Goal: Information Seeking & Learning: Learn about a topic

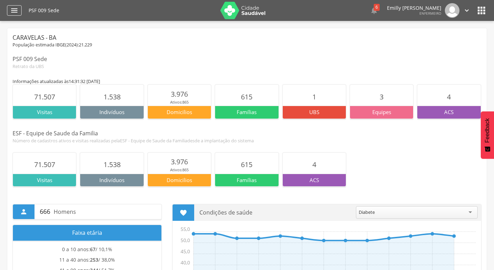
click at [10, 14] on icon "" at bounding box center [14, 10] width 8 height 8
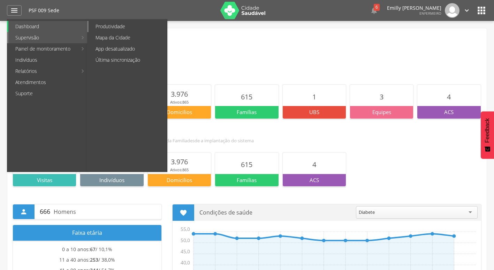
click at [108, 27] on link "Produtividade" at bounding box center [128, 26] width 78 height 11
type input "**********"
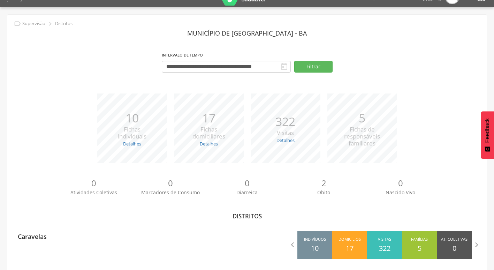
scroll to position [21, 0]
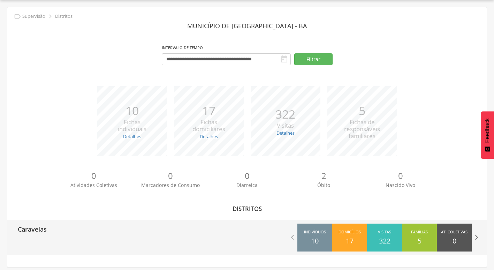
click at [479, 240] on icon "" at bounding box center [477, 237] width 10 height 10
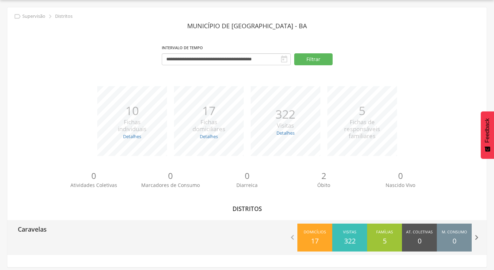
click at [479, 240] on icon "" at bounding box center [477, 237] width 10 height 10
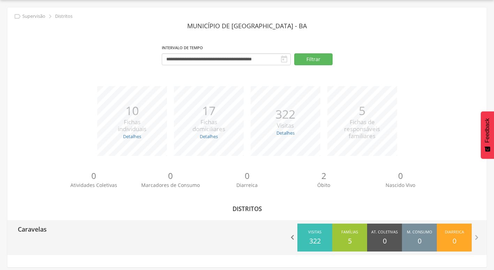
click at [293, 239] on icon "" at bounding box center [293, 237] width 10 height 10
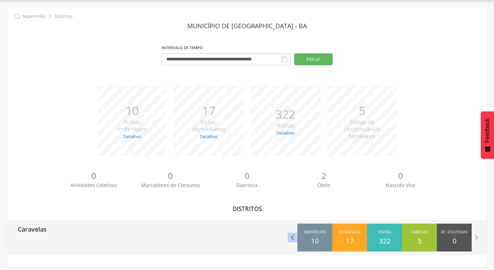
click at [293, 239] on icon "" at bounding box center [293, 237] width 10 height 10
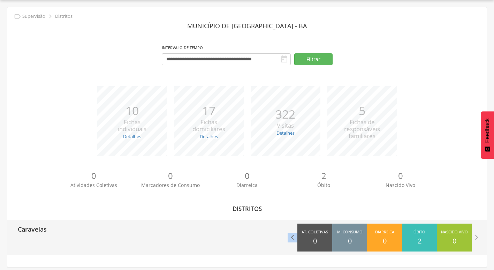
click at [293, 239] on icon "" at bounding box center [293, 237] width 10 height 10
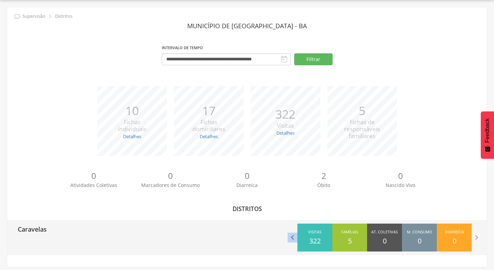
click at [293, 239] on icon "" at bounding box center [293, 237] width 10 height 10
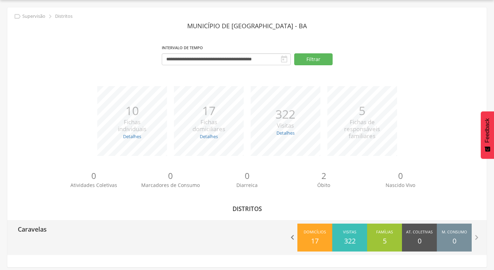
click at [294, 237] on icon "" at bounding box center [293, 237] width 10 height 10
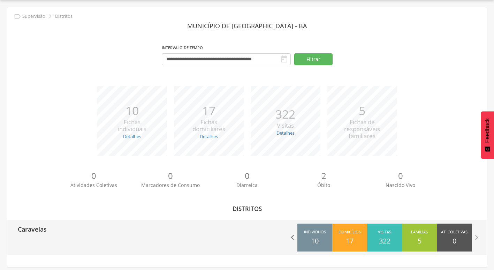
click at [292, 238] on icon "" at bounding box center [293, 237] width 10 height 10
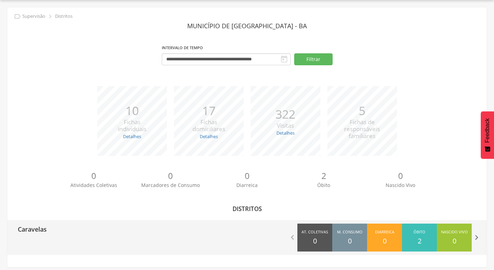
click at [479, 237] on icon "" at bounding box center [477, 237] width 10 height 10
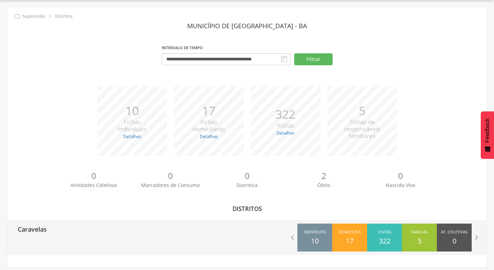
click at [320, 235] on span "Indivíduos" at bounding box center [315, 232] width 22 height 7
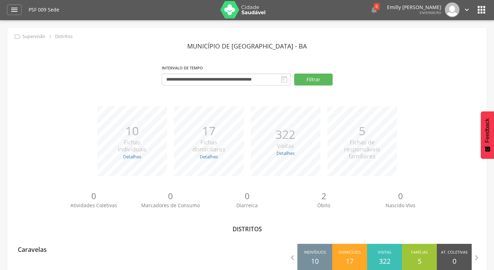
scroll to position [0, 0]
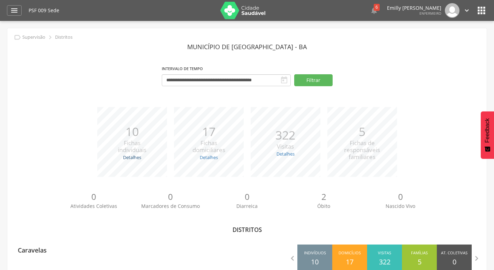
click at [131, 158] on link "Detalhes" at bounding box center [132, 157] width 18 height 6
click at [198, 194] on p "0" at bounding box center [170, 197] width 77 height 12
click at [323, 83] on button "Filtrar" at bounding box center [313, 80] width 38 height 12
click at [14, 14] on icon "" at bounding box center [14, 10] width 8 height 8
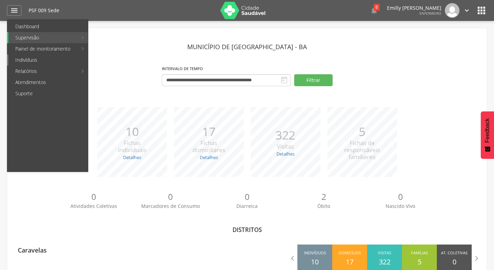
click at [59, 58] on link "Indivíduos" at bounding box center [47, 59] width 79 height 11
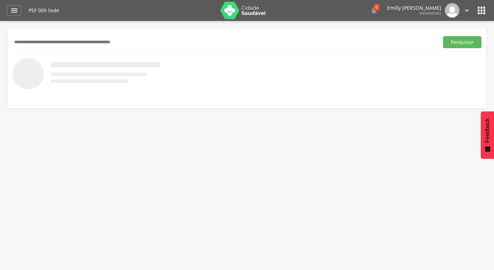
click at [119, 33] on div "Pesquisar" at bounding box center [247, 41] width 469 height 17
click at [119, 39] on input "text" at bounding box center [224, 42] width 423 height 12
drag, startPoint x: 119, startPoint y: 40, endPoint x: 114, endPoint y: 39, distance: 4.6
click at [114, 39] on input "*****" at bounding box center [224, 42] width 423 height 12
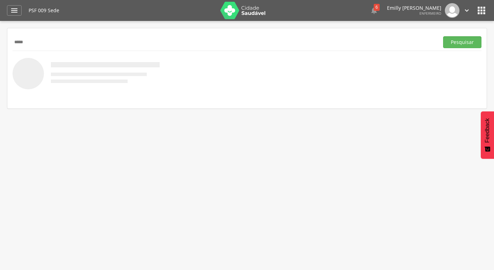
click at [114, 39] on input "*****" at bounding box center [224, 42] width 423 height 12
click at [443, 36] on button "Pesquisar" at bounding box center [462, 42] width 38 height 12
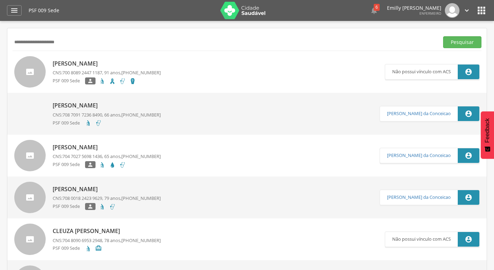
click at [102, 43] on input "**********" at bounding box center [224, 42] width 423 height 12
drag, startPoint x: 115, startPoint y: 44, endPoint x: 12, endPoint y: 43, distance: 103.5
click at [443, 36] on button "Pesquisar" at bounding box center [462, 42] width 38 height 12
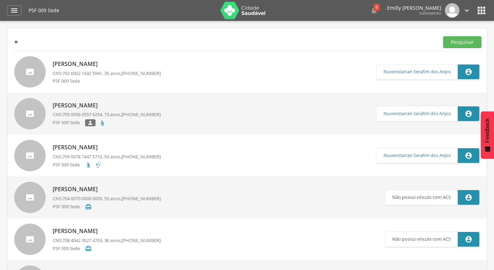
type input "*"
click at [443, 36] on button "Pesquisar" at bounding box center [462, 42] width 38 height 12
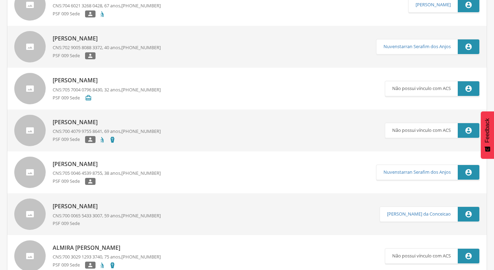
scroll to position [70, 0]
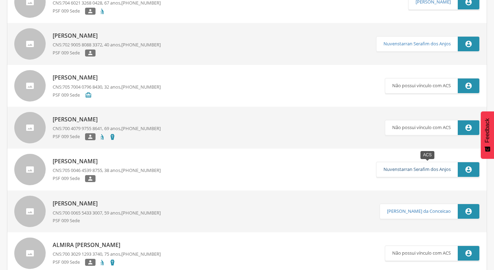
click at [434, 172] on link "Nuvenstarran Serafim dos Anjos" at bounding box center [416, 170] width 67 height 6
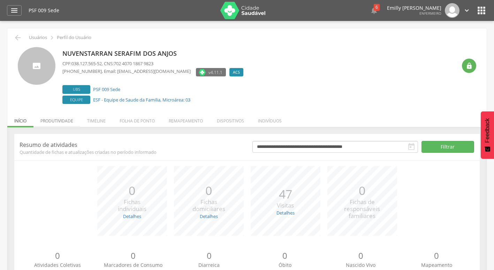
click at [73, 123] on li "Produtividade" at bounding box center [56, 119] width 47 height 16
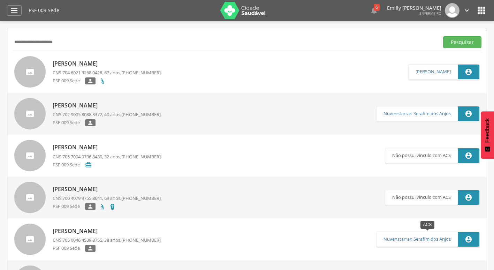
click at [434, 243] on p "Nuvenstarran Serafim dos Anjos" at bounding box center [416, 239] width 67 height 15
click at [434, 240] on link "Nuvenstarran Serafim dos Anjos" at bounding box center [416, 239] width 67 height 6
drag, startPoint x: 91, startPoint y: 41, endPoint x: 31, endPoint y: 43, distance: 60.3
click at [31, 43] on input "**********" at bounding box center [224, 42] width 423 height 12
click at [443, 36] on button "Pesquisar" at bounding box center [462, 42] width 38 height 12
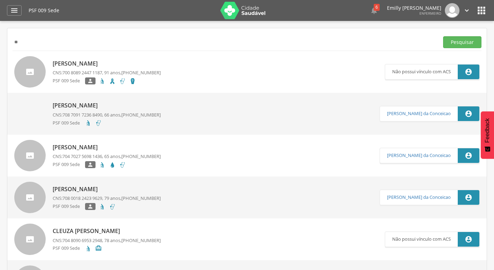
type input "*"
type input "**********"
click at [443, 36] on button "Pesquisar" at bounding box center [462, 42] width 38 height 12
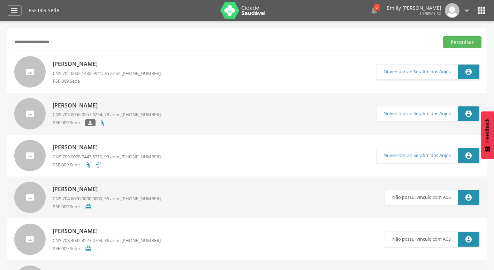
drag, startPoint x: 108, startPoint y: 41, endPoint x: -1, endPoint y: 36, distance: 109.9
click at [0, 36] on html " Dashboard Supervisão Produtividade Mapa da Cidade App desatualizado Última si…" at bounding box center [247, 135] width 494 height 270
click at [322, 190] on link "[PERSON_NAME] CNS: 704 6070 0000 0000 , 55 anos, [PHONE_NUMBER] PSF 009 Sede " at bounding box center [199, 197] width 370 height 31
type input "**********"
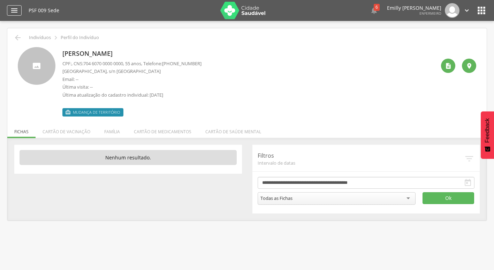
click at [10, 10] on icon "" at bounding box center [14, 10] width 8 height 8
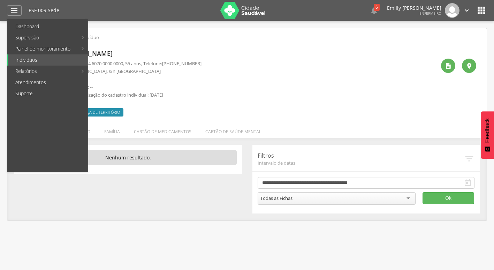
click at [4, 113] on div " Supervisão  Distritos  Ubs Coordenador: - Caravelas / BA Intervalo de Tempo…" at bounding box center [247, 156] width 494 height 270
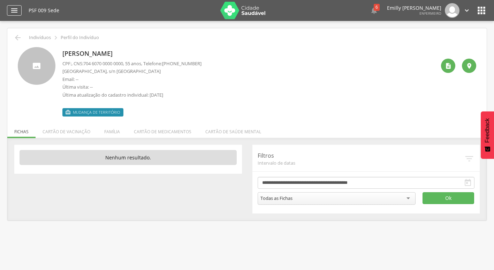
click at [12, 7] on icon "" at bounding box center [14, 10] width 8 height 8
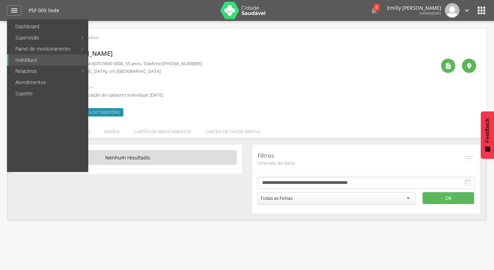
click at [247, 11] on img at bounding box center [242, 10] width 45 height 17
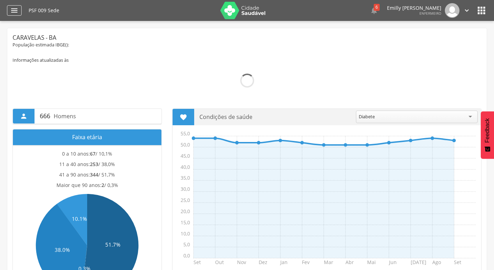
click at [19, 11] on div "" at bounding box center [14, 10] width 15 height 10
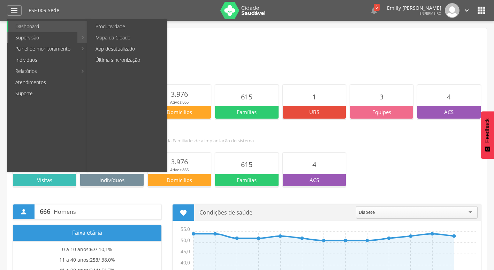
click at [33, 35] on link "Supervisão" at bounding box center [42, 37] width 69 height 11
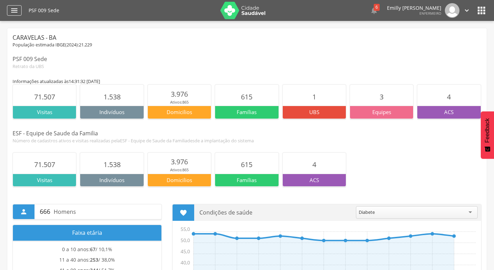
click at [12, 7] on icon "" at bounding box center [14, 10] width 8 height 8
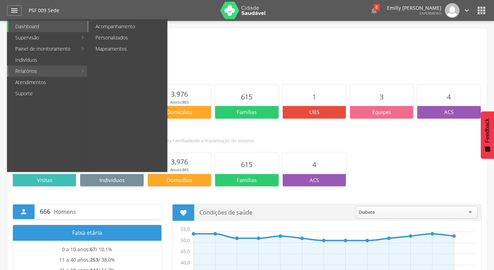
click at [114, 27] on link "Acompanhamento" at bounding box center [128, 26] width 78 height 11
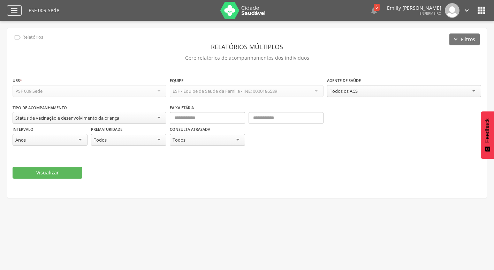
click at [8, 9] on div "" at bounding box center [14, 10] width 15 height 10
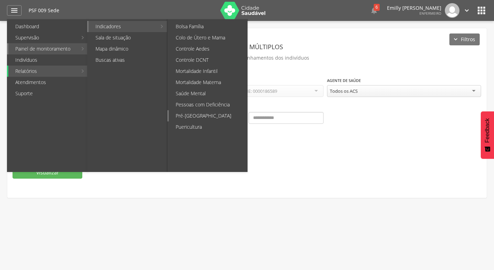
click at [193, 118] on link "Pré-[GEOGRAPHIC_DATA]" at bounding box center [208, 115] width 78 height 11
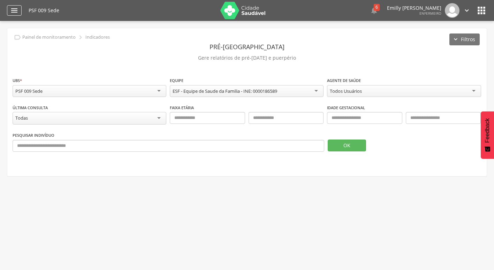
click at [13, 13] on icon "" at bounding box center [14, 10] width 8 height 8
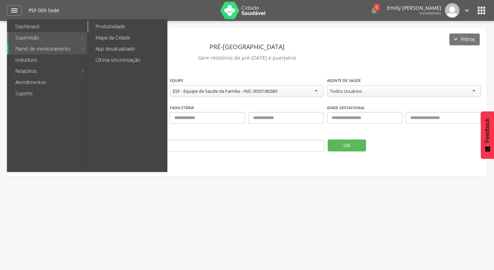
click at [111, 27] on link "Produtividade" at bounding box center [128, 26] width 78 height 11
type input "**********"
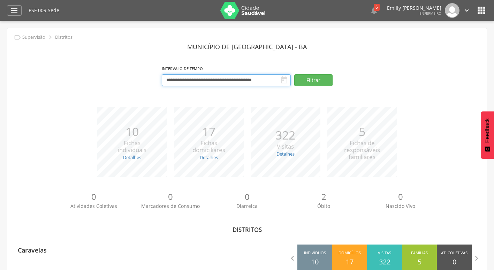
click at [238, 82] on input "**********" at bounding box center [226, 80] width 129 height 12
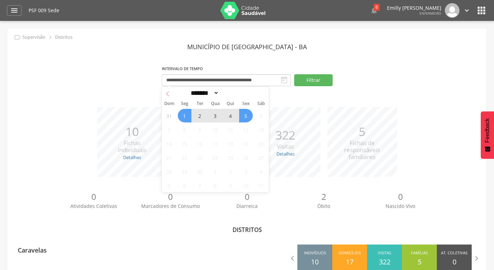
click at [168, 96] on span at bounding box center [168, 93] width 12 height 12
select select "*"
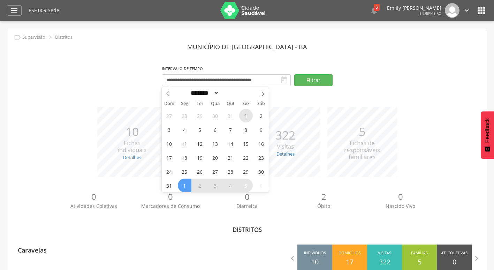
click at [245, 119] on span "1" at bounding box center [246, 116] width 14 height 14
type input "**********"
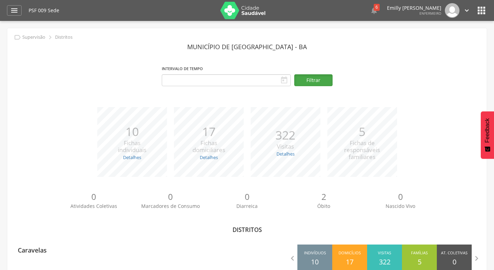
click at [317, 83] on button "Filtrar" at bounding box center [313, 80] width 38 height 12
click at [251, 12] on img at bounding box center [242, 10] width 45 height 17
